Goal: Task Accomplishment & Management: Manage account settings

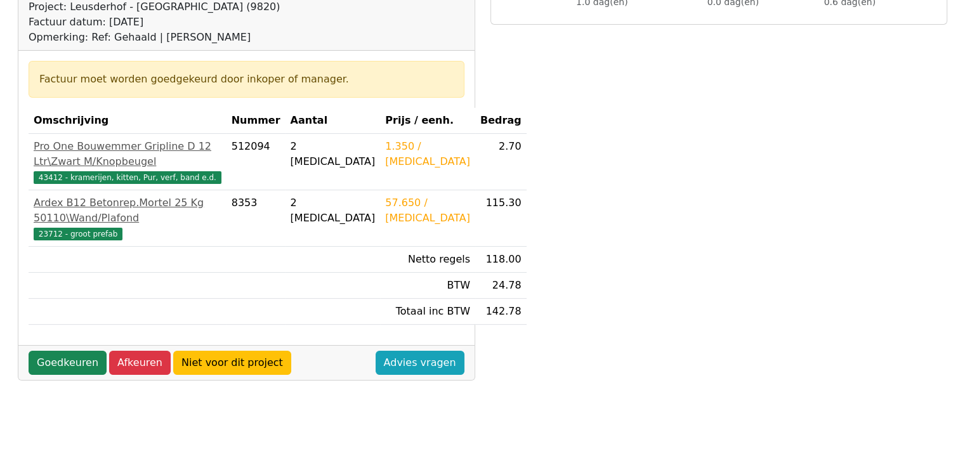
scroll to position [228, 0]
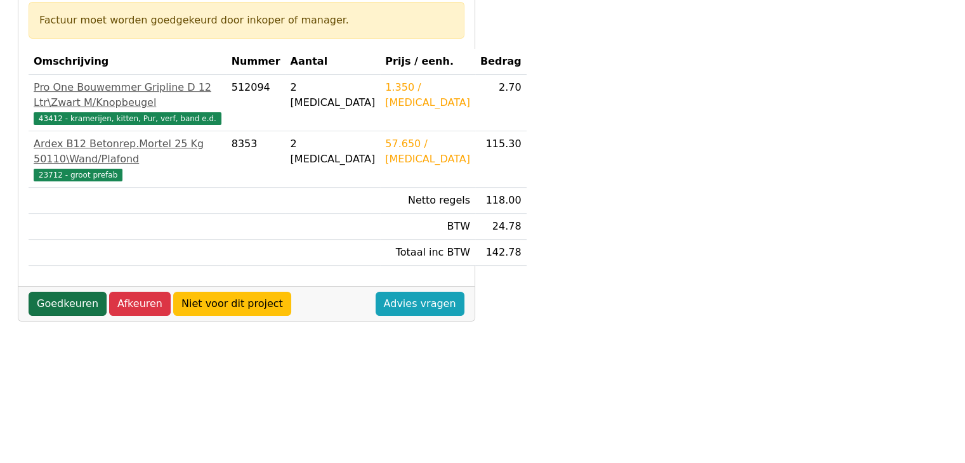
click at [60, 316] on link "Goedkeuren" at bounding box center [68, 304] width 78 height 24
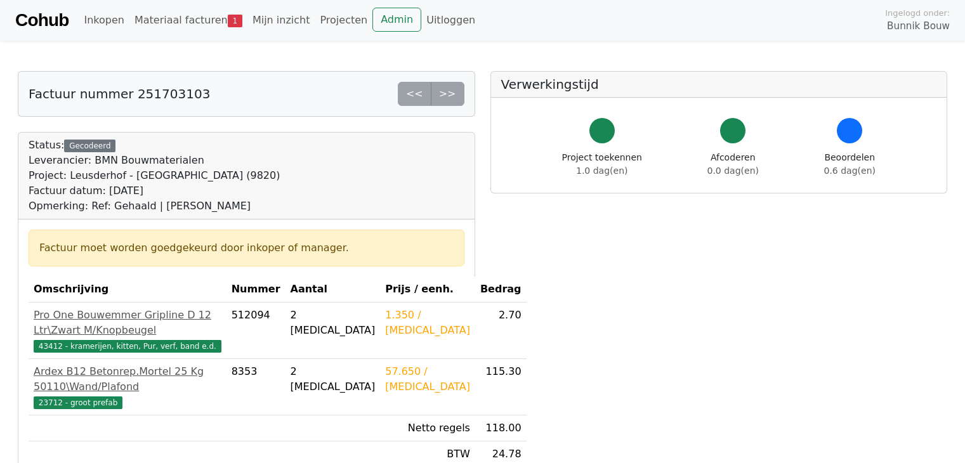
scroll to position [228, 0]
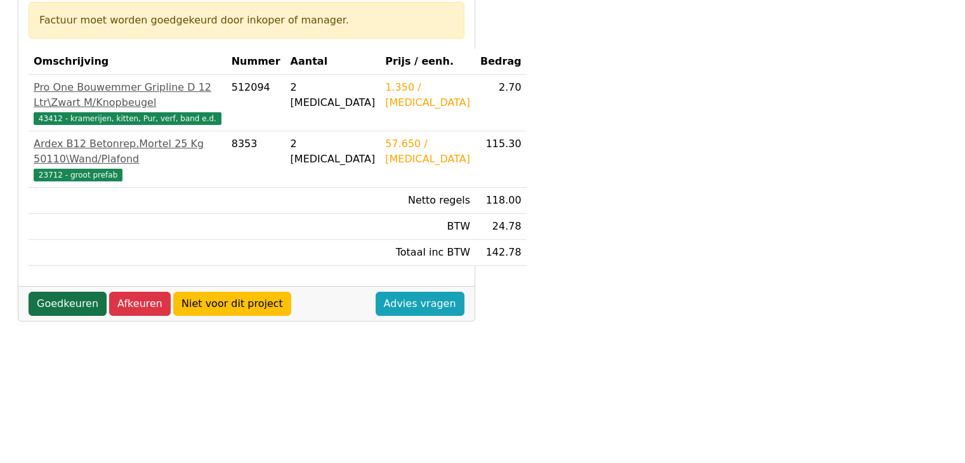
click at [70, 316] on link "Goedkeuren" at bounding box center [68, 304] width 78 height 24
